Goal: Transaction & Acquisition: Purchase product/service

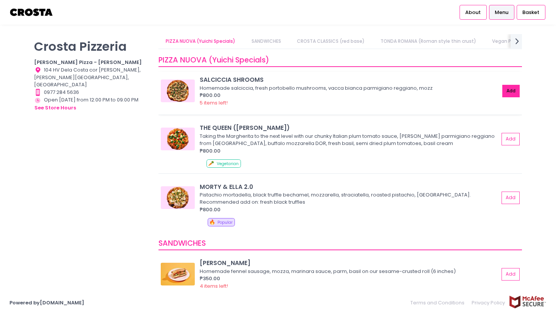
click at [518, 89] on button "Add" at bounding box center [510, 91] width 17 height 12
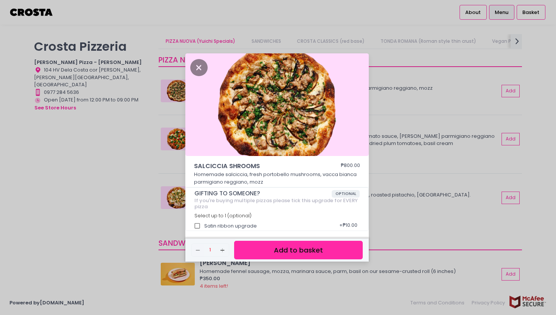
click at [264, 251] on button "Add to basket" at bounding box center [298, 250] width 129 height 19
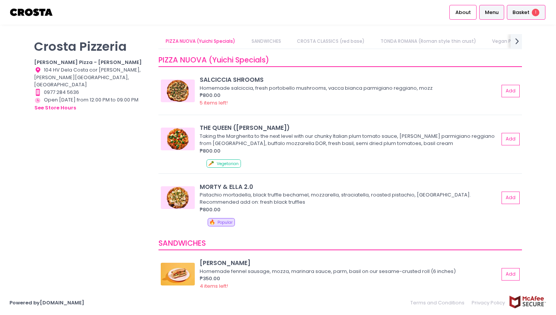
click at [519, 13] on span "Basket" at bounding box center [520, 13] width 17 height 8
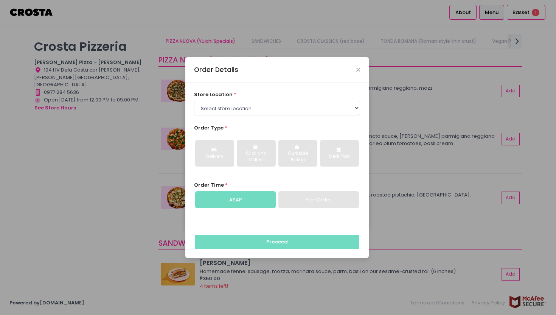
click at [306, 98] on div "store location * Select store location Crosta Pizza - Salcedo Crosta Pizza - Sa…" at bounding box center [277, 103] width 166 height 24
click at [306, 107] on select "Select store location Crosta Pizza - Salcedo Crosta Pizza - San Juan" at bounding box center [277, 108] width 166 height 14
select select "65090bae48156caed44a5eb4"
click at [194, 101] on select "Select store location Crosta Pizza - Salcedo Crosta Pizza - San Juan" at bounding box center [277, 108] width 166 height 14
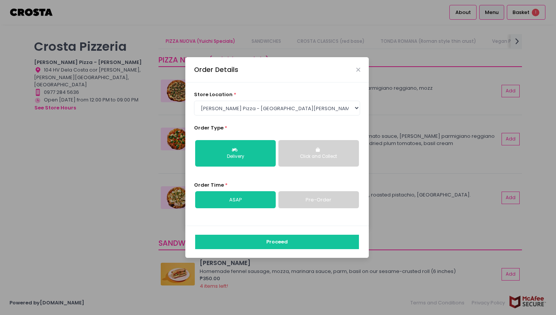
click at [290, 253] on div "Proceed" at bounding box center [276, 241] width 183 height 32
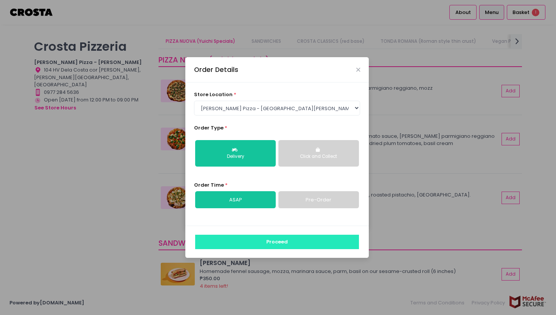
click at [287, 246] on button "Proceed" at bounding box center [277, 241] width 164 height 14
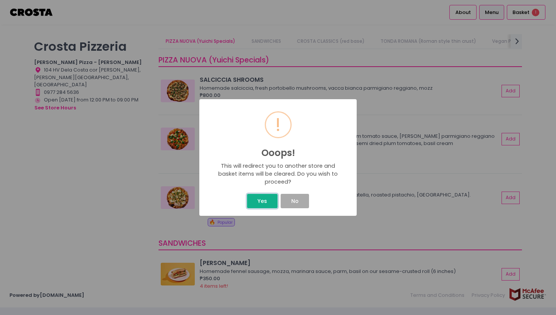
click at [263, 205] on button "Yes" at bounding box center [262, 201] width 30 height 14
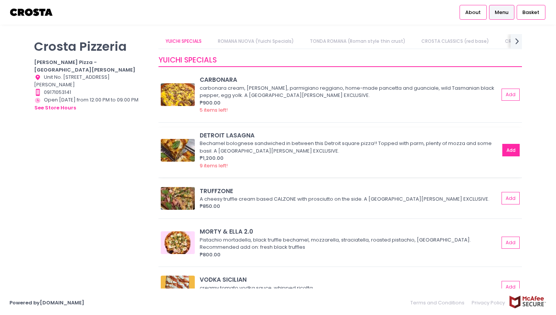
click at [502, 152] on button "Add" at bounding box center [510, 150] width 17 height 12
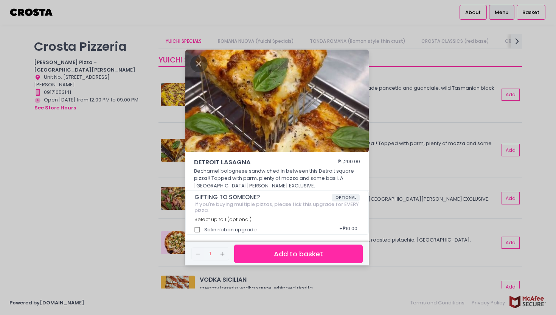
click at [268, 259] on button "Add to basket" at bounding box center [298, 253] width 129 height 19
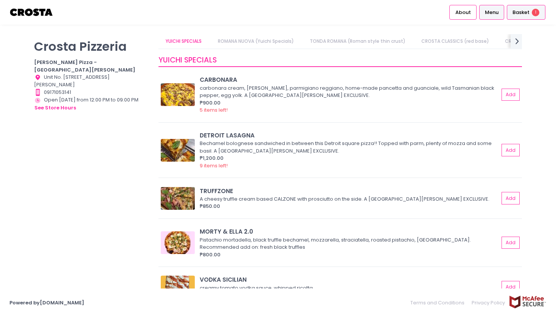
click at [519, 13] on span "Basket" at bounding box center [520, 13] width 17 height 8
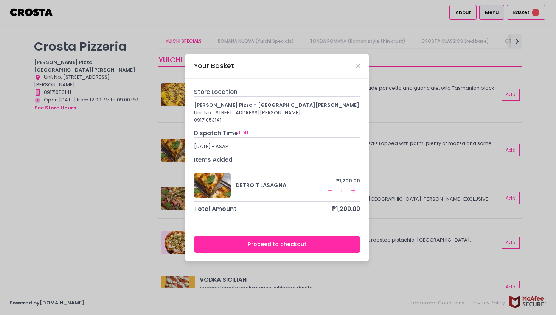
click at [298, 253] on button "Proceed to checkout" at bounding box center [277, 244] width 166 height 17
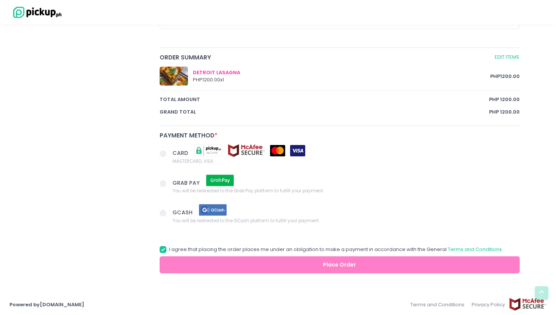
scroll to position [375, 0]
